Goal: Information Seeking & Learning: Learn about a topic

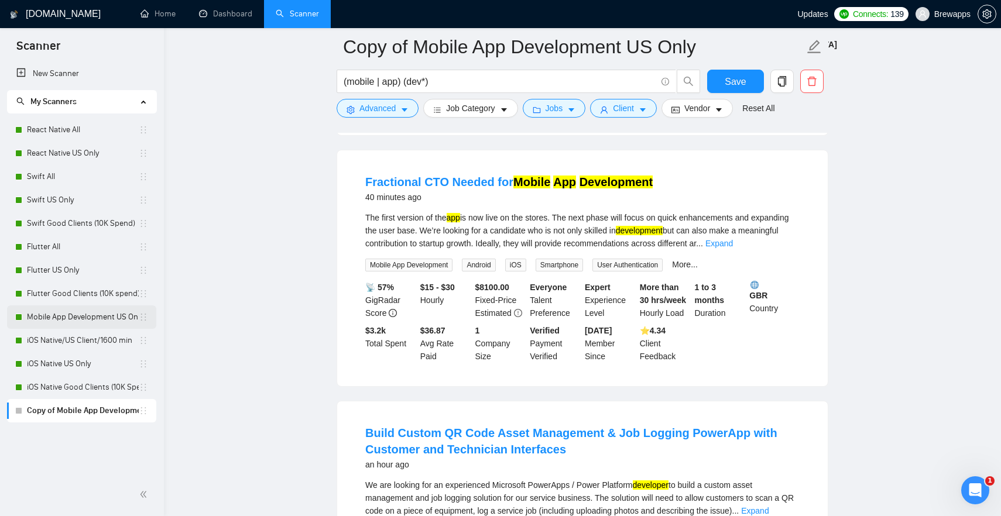
click at [101, 313] on link "Mobile App Development US Only" at bounding box center [83, 317] width 112 height 23
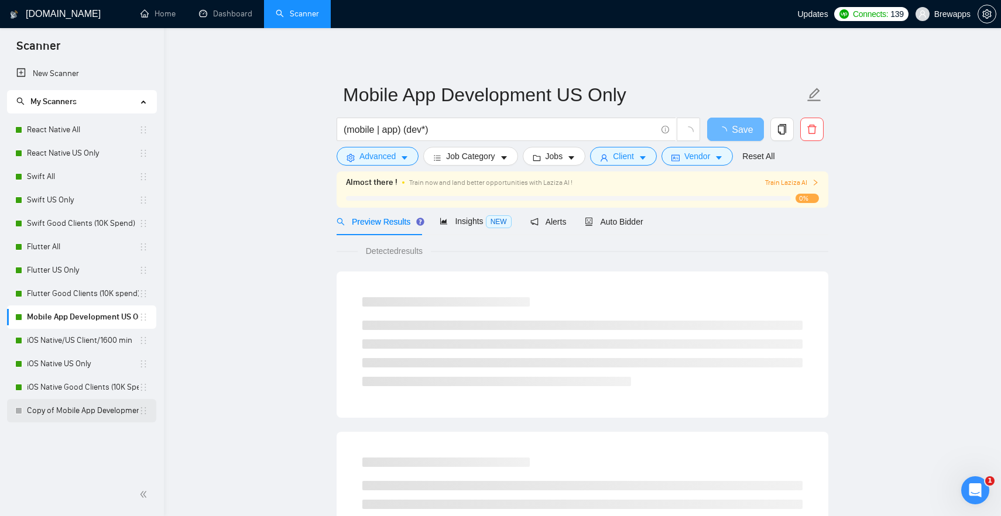
click at [59, 407] on link "Copy of Mobile App Development US Only" at bounding box center [83, 410] width 112 height 23
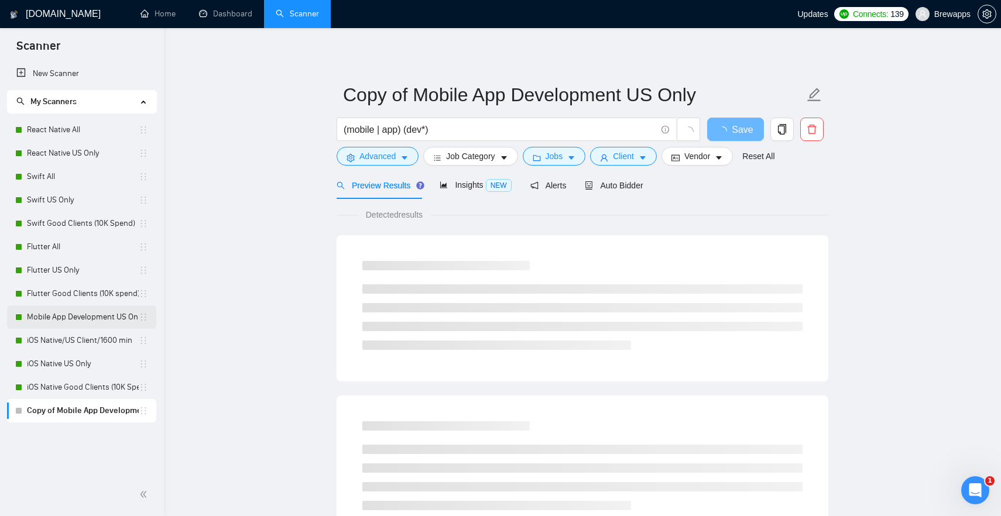
click at [79, 314] on link "Mobile App Development US Only" at bounding box center [83, 317] width 112 height 23
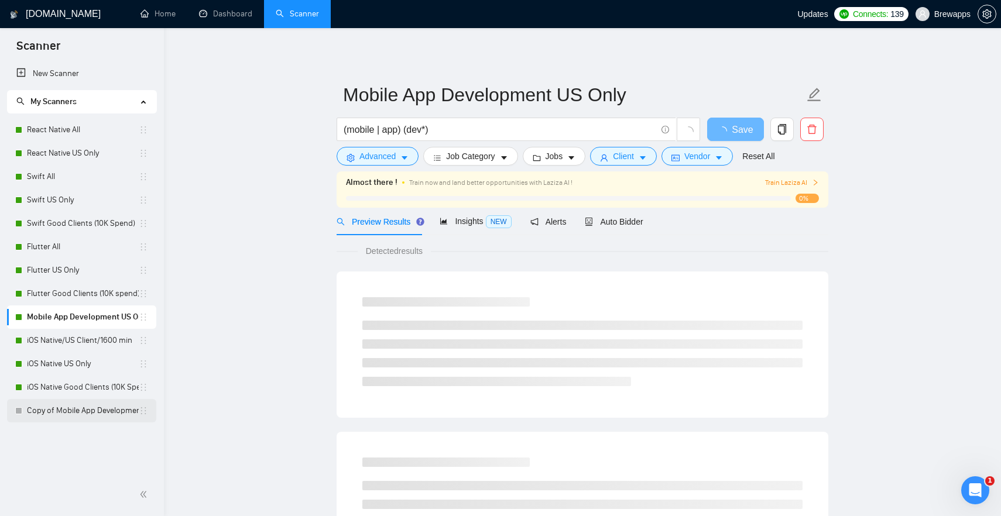
click at [70, 409] on link "Copy of Mobile App Development US Only" at bounding box center [83, 410] width 112 height 23
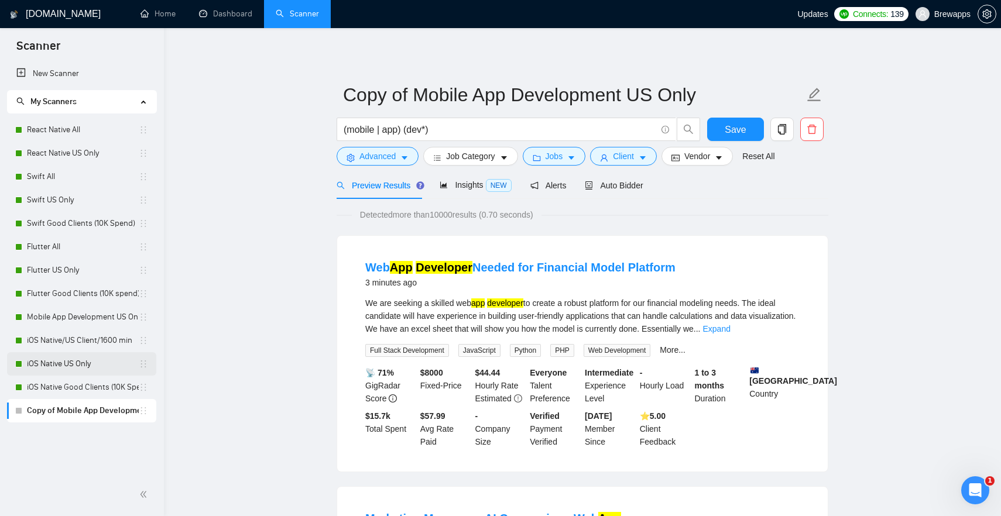
click at [86, 358] on link "iOS Native US Only" at bounding box center [83, 364] width 112 height 23
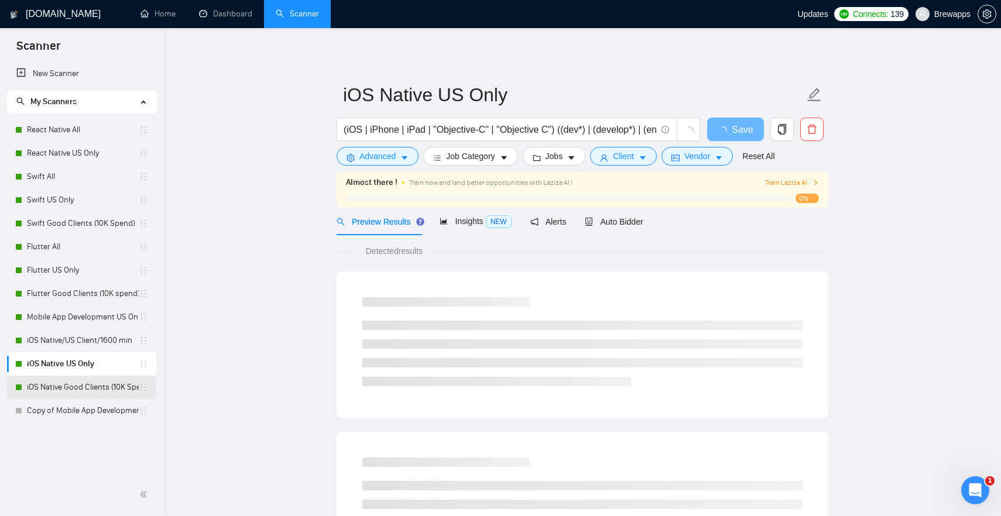
click at [77, 392] on link "iOS Native Good Clients (10K Spend)" at bounding box center [83, 387] width 112 height 23
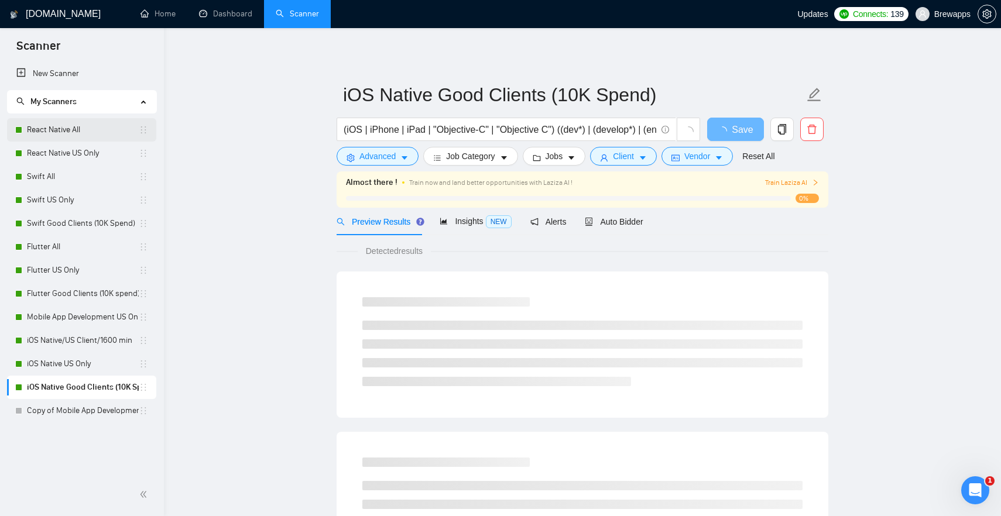
click at [47, 133] on link "React Native All" at bounding box center [83, 129] width 112 height 23
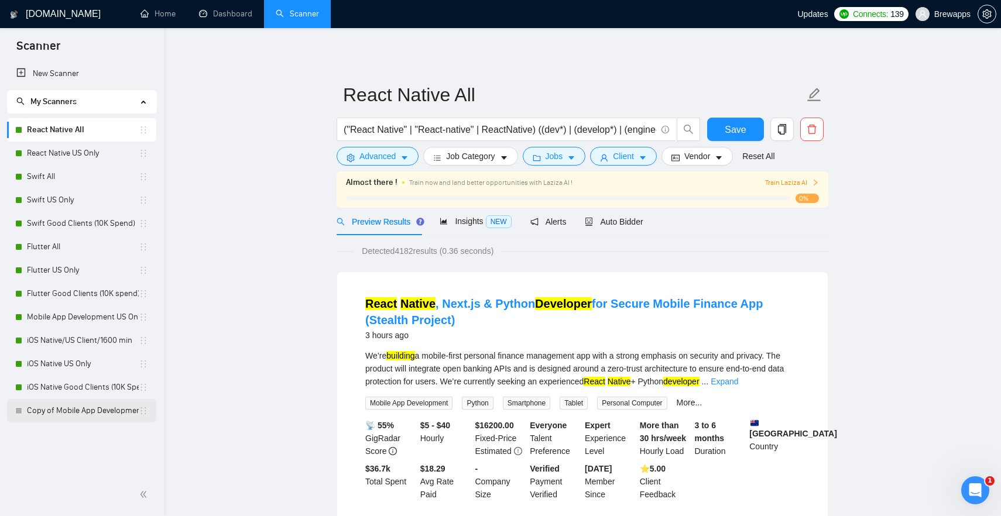
click at [55, 409] on link "Copy of Mobile App Development US Only" at bounding box center [83, 410] width 112 height 23
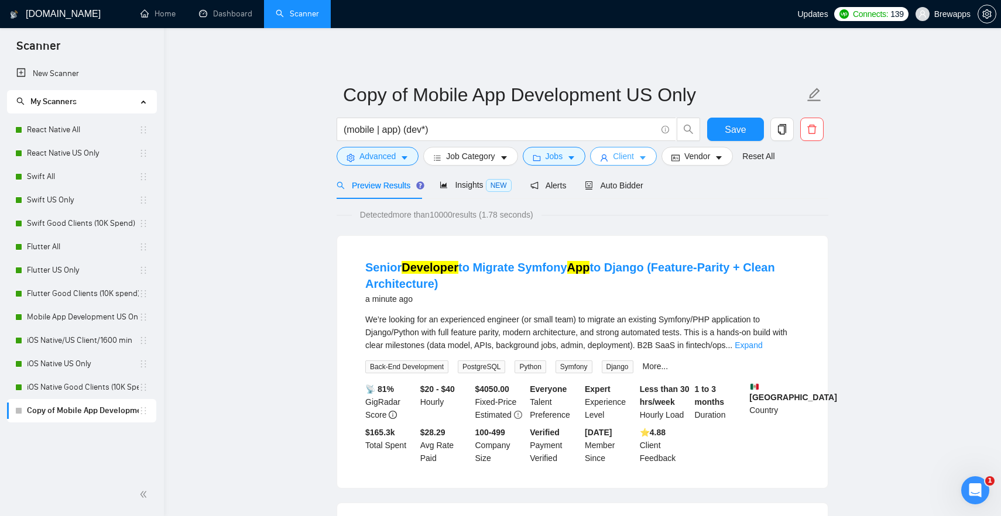
click at [617, 156] on button "Client" at bounding box center [623, 156] width 67 height 19
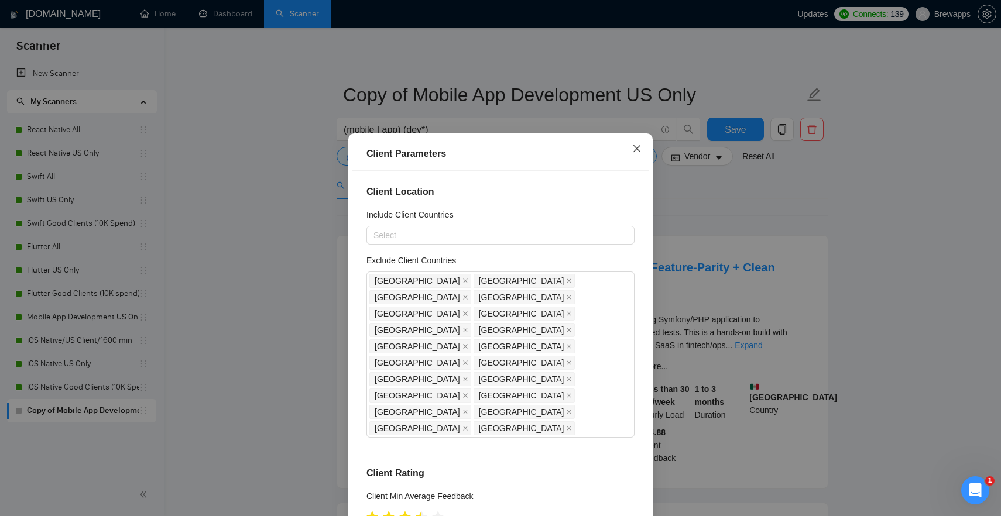
click at [637, 147] on icon "close" at bounding box center [636, 148] width 9 height 9
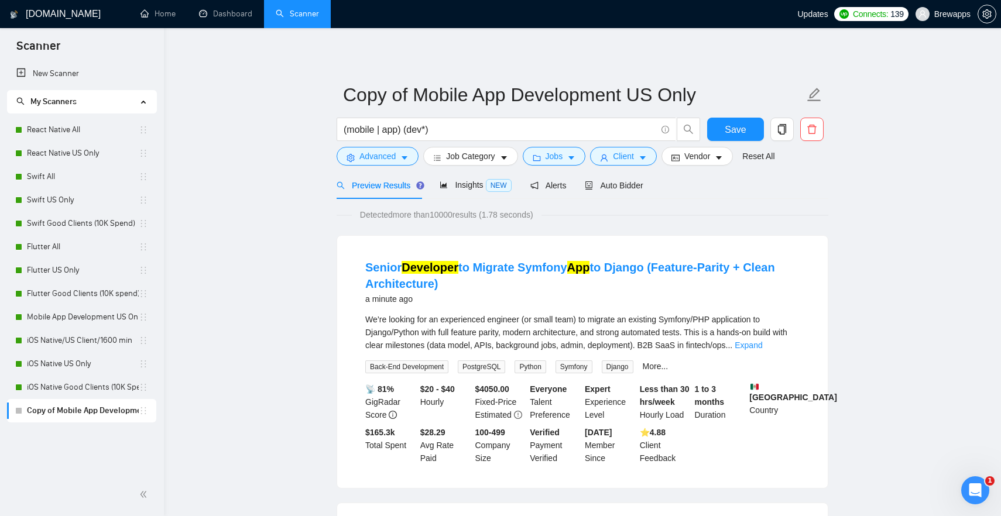
click at [974, 488] on icon "Open Intercom Messenger" at bounding box center [975, 490] width 19 height 19
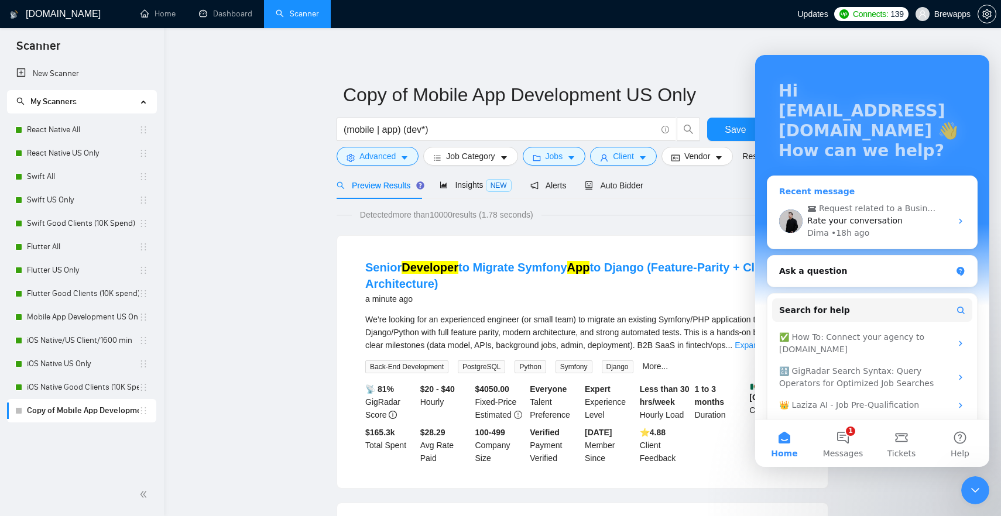
scroll to position [86, 0]
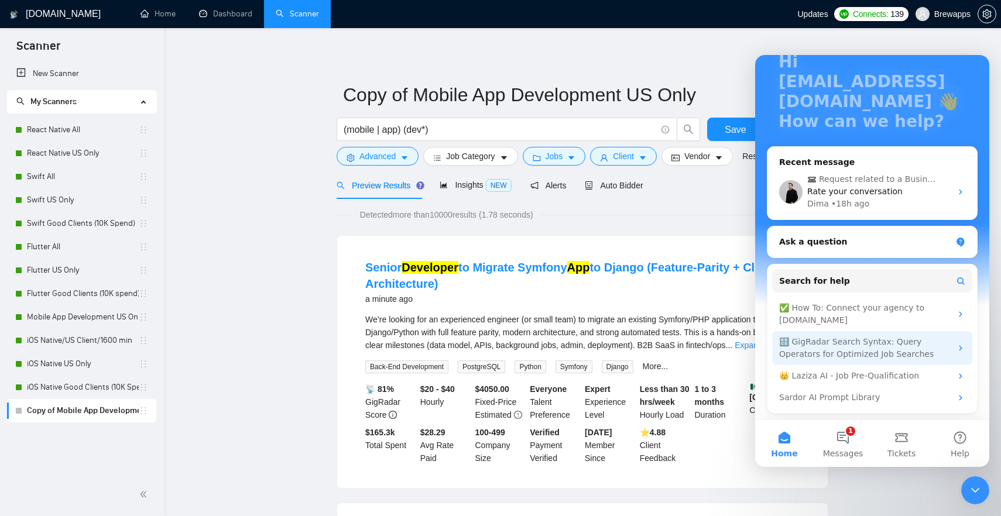
click at [910, 341] on div "🔠 GigRadar Search Syntax: Query Operators for Optimized Job Searches" at bounding box center [865, 348] width 172 height 25
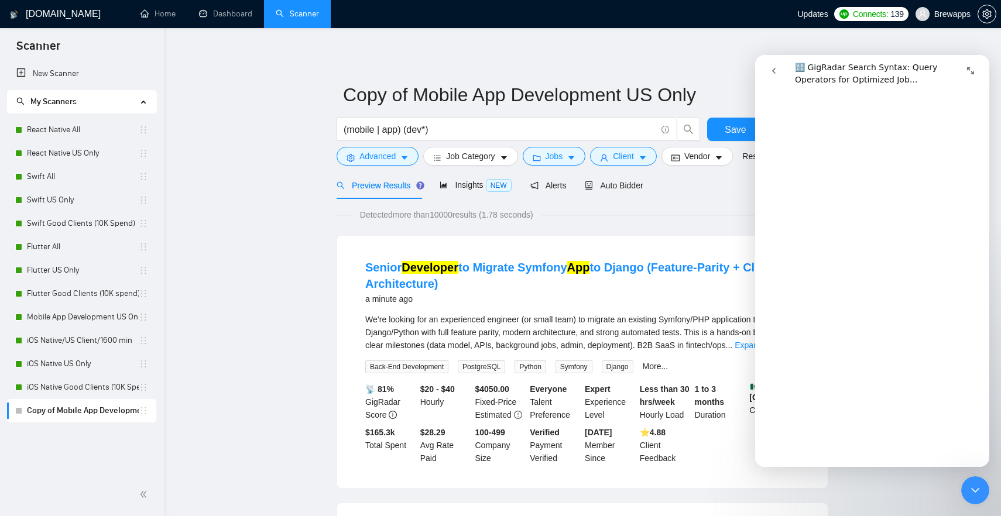
scroll to position [4132, 0]
click at [856, 464] on link "Open in help center" at bounding box center [873, 468] width 94 height 9
